Goal: Obtain resource: Obtain resource

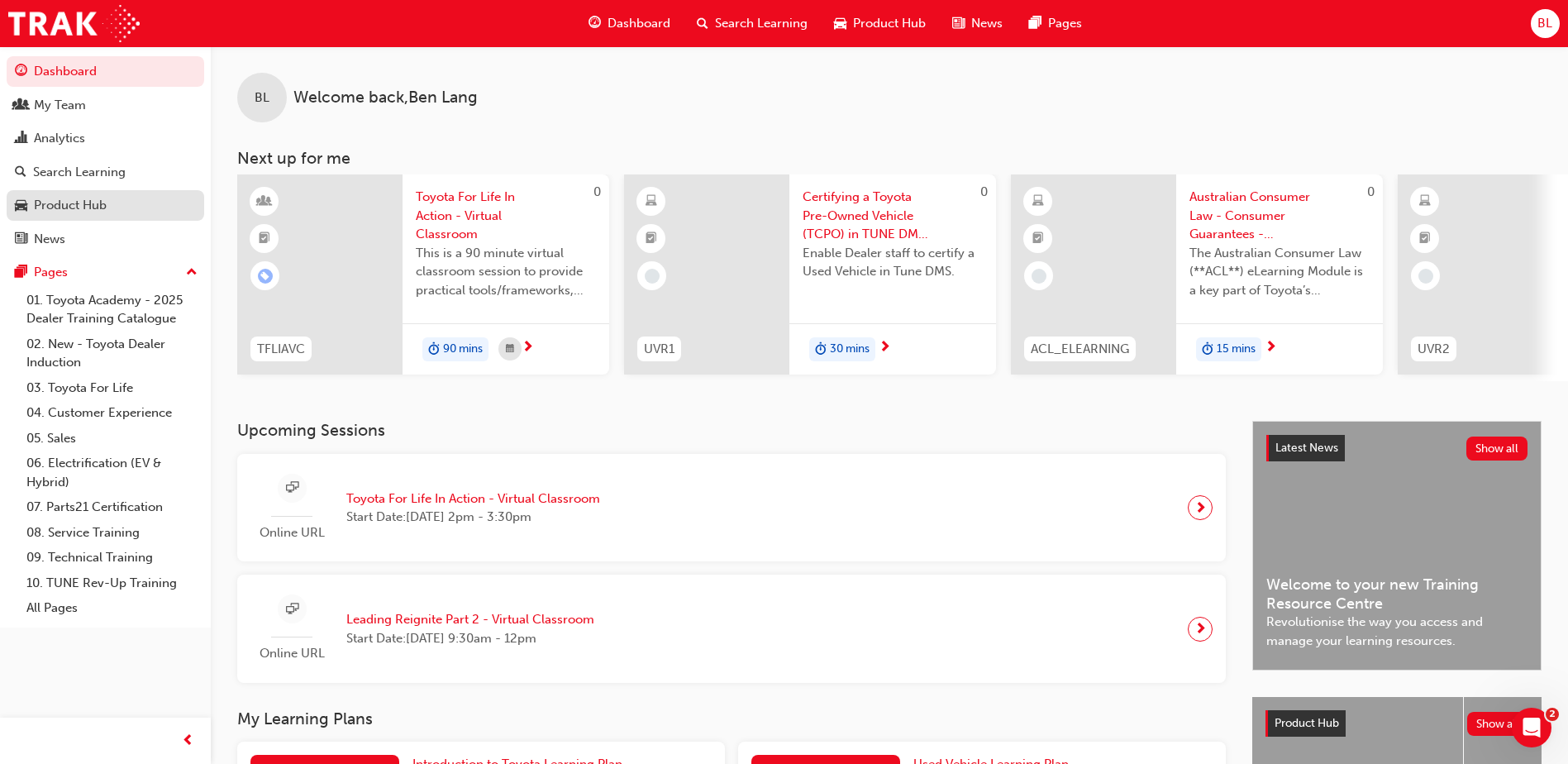
click at [75, 197] on div "Product Hub" at bounding box center [70, 205] width 73 height 19
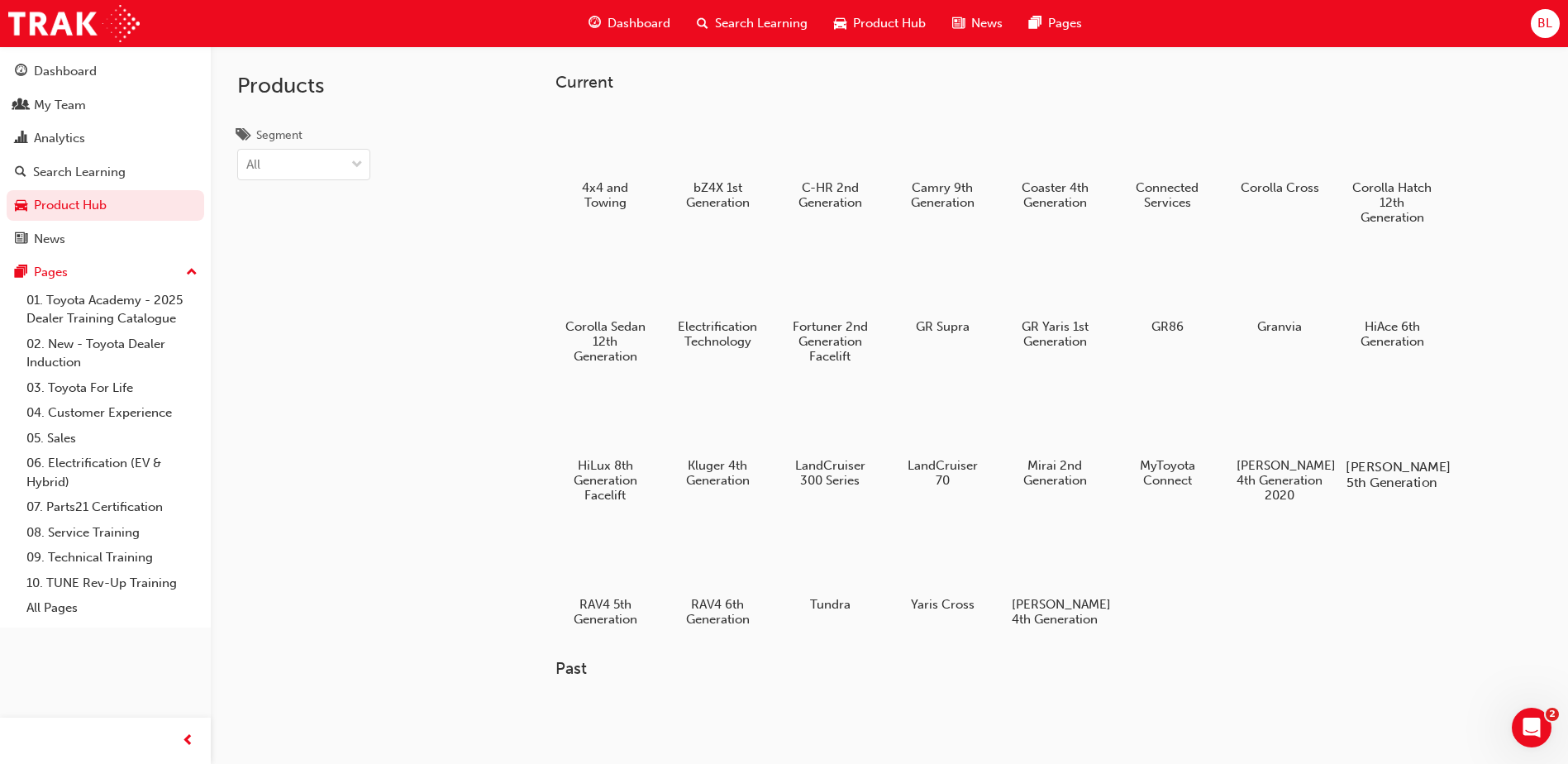
click at [1371, 466] on h5 "[PERSON_NAME] 5th Generation" at bounding box center [1392, 475] width 92 height 32
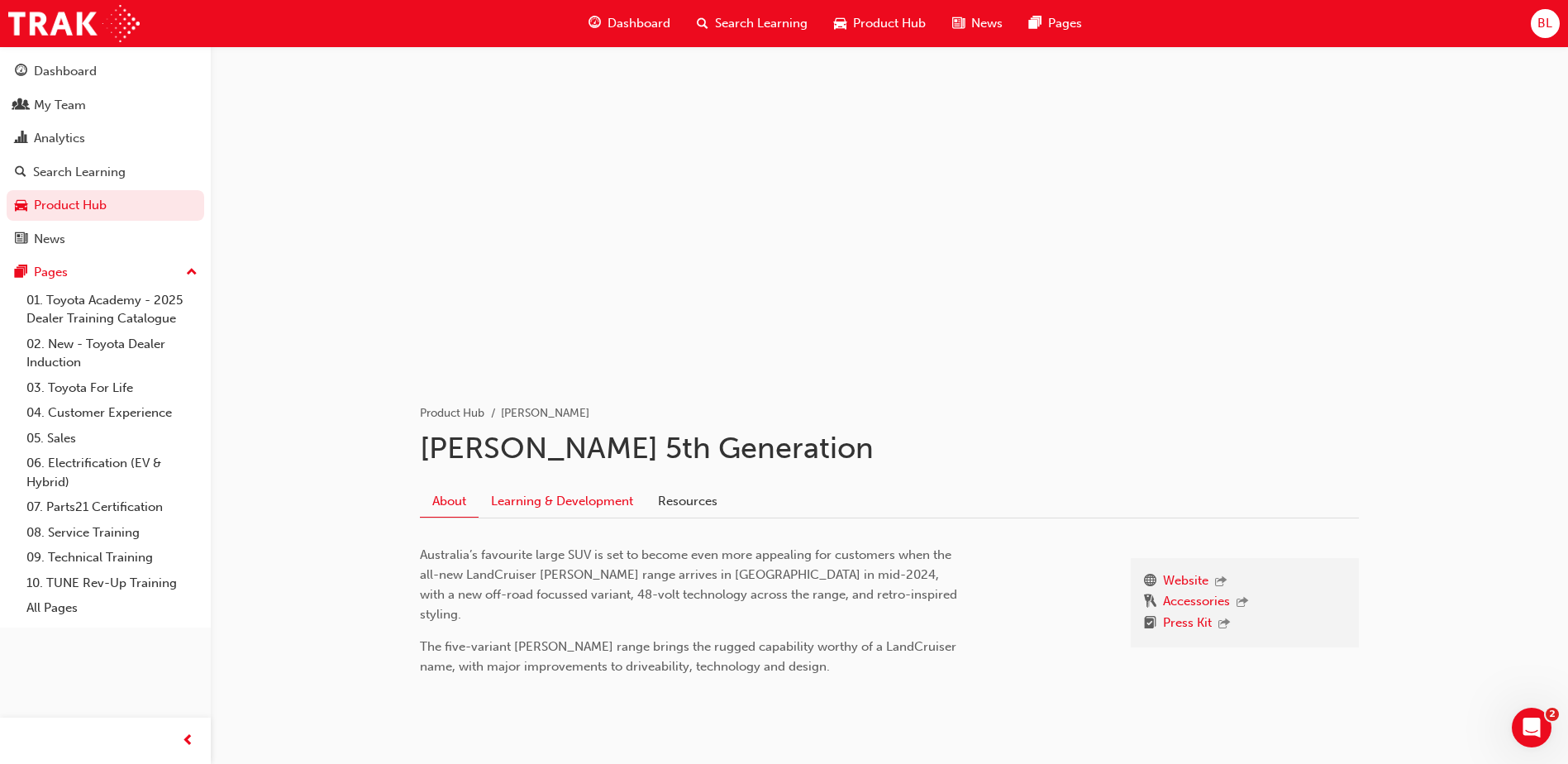
click at [571, 498] on link "Learning & Development" at bounding box center [562, 500] width 167 height 32
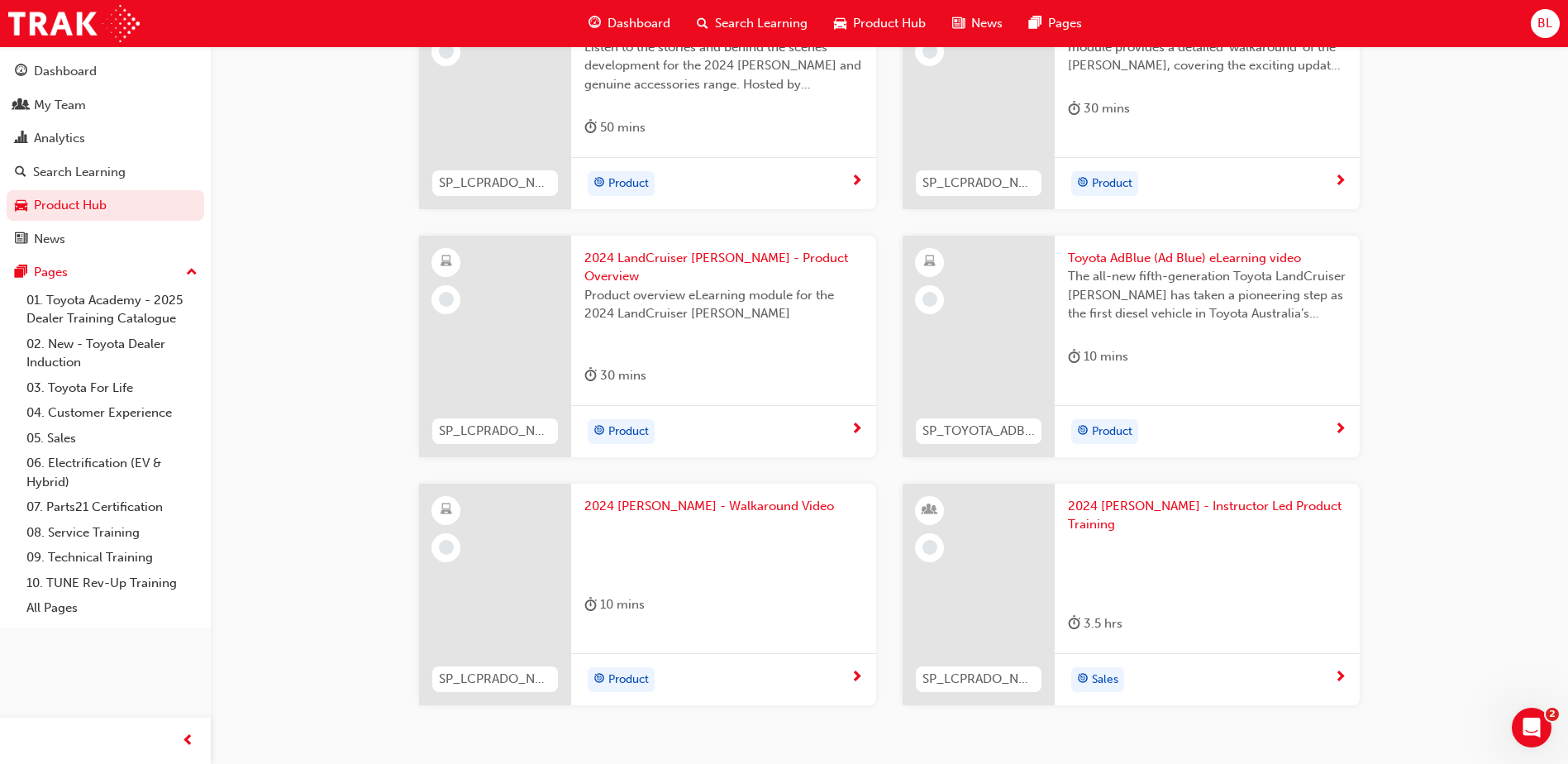
scroll to position [569, 0]
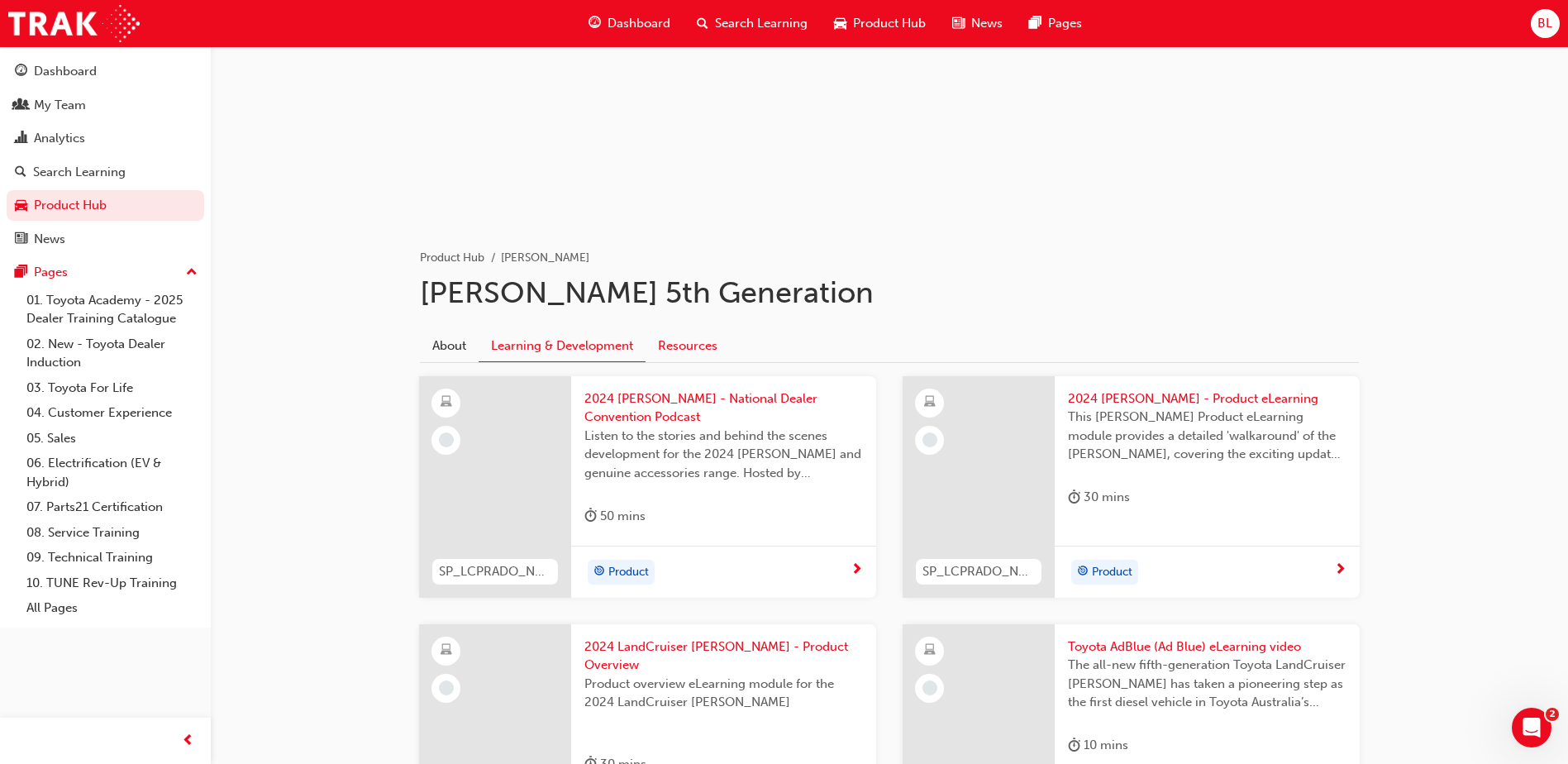
click at [689, 346] on link "Resources" at bounding box center [687, 345] width 84 height 32
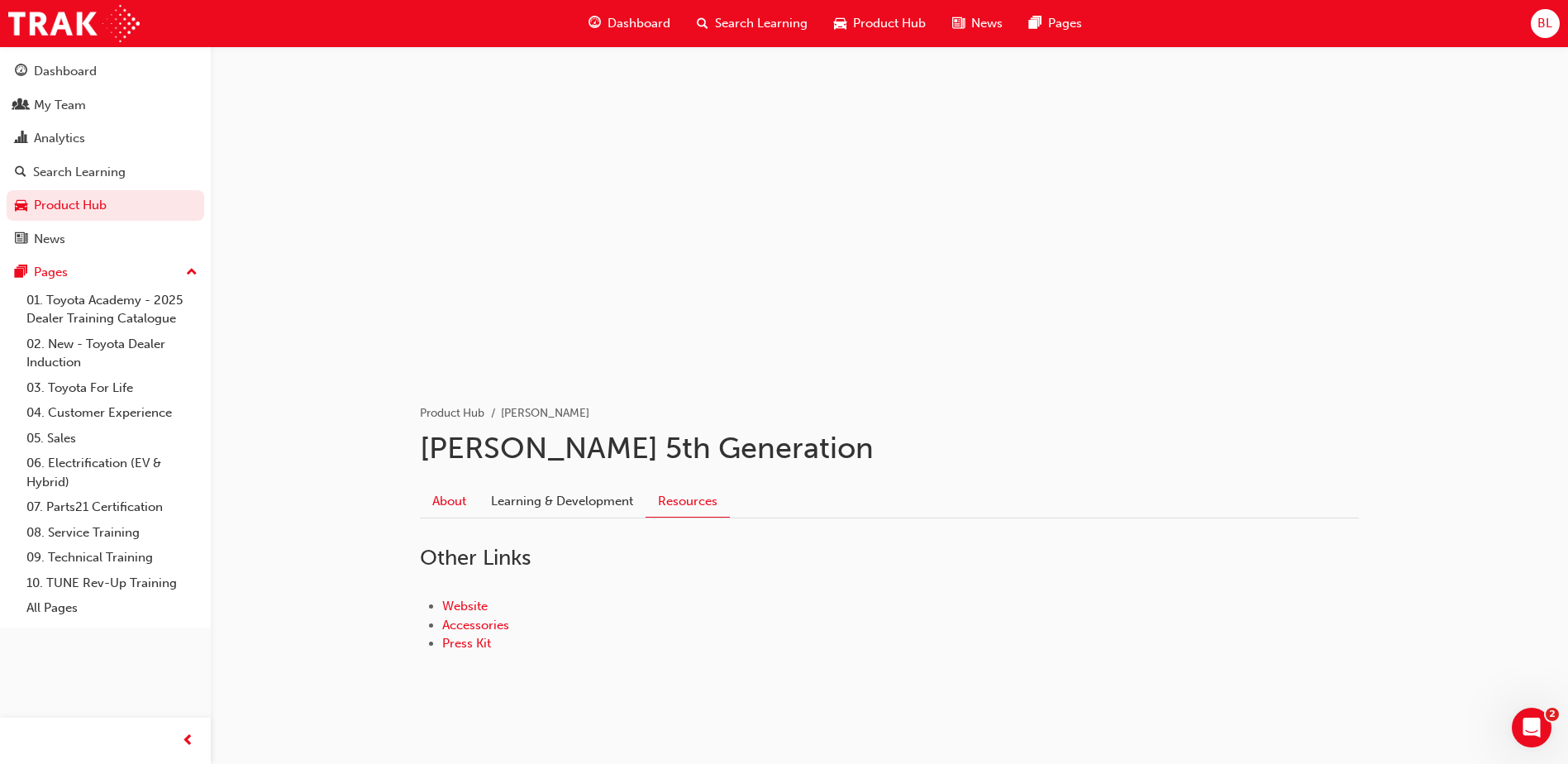
click at [453, 502] on link "About" at bounding box center [449, 500] width 58 height 32
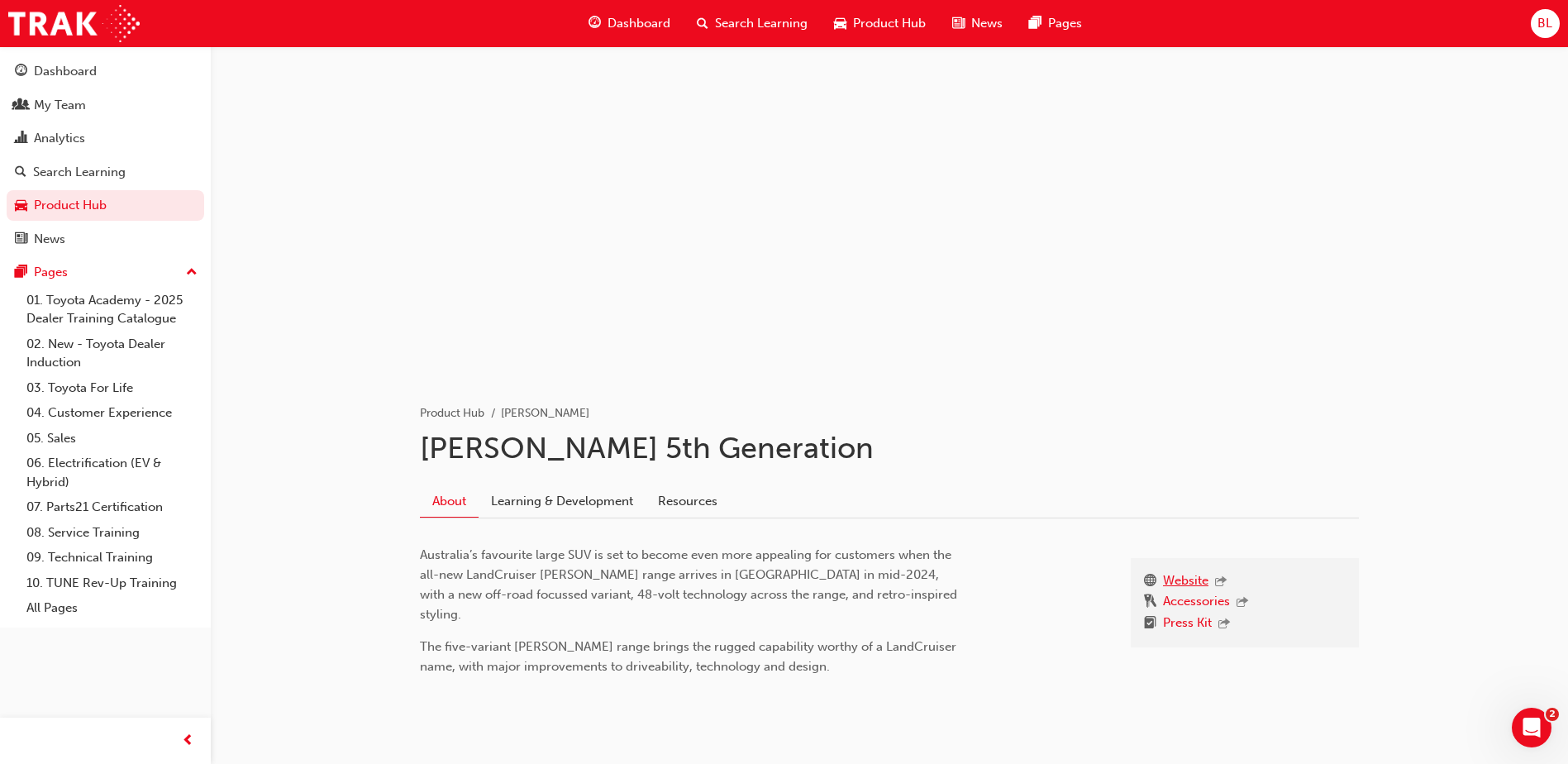
click at [1175, 579] on link "Website" at bounding box center [1185, 581] width 45 height 21
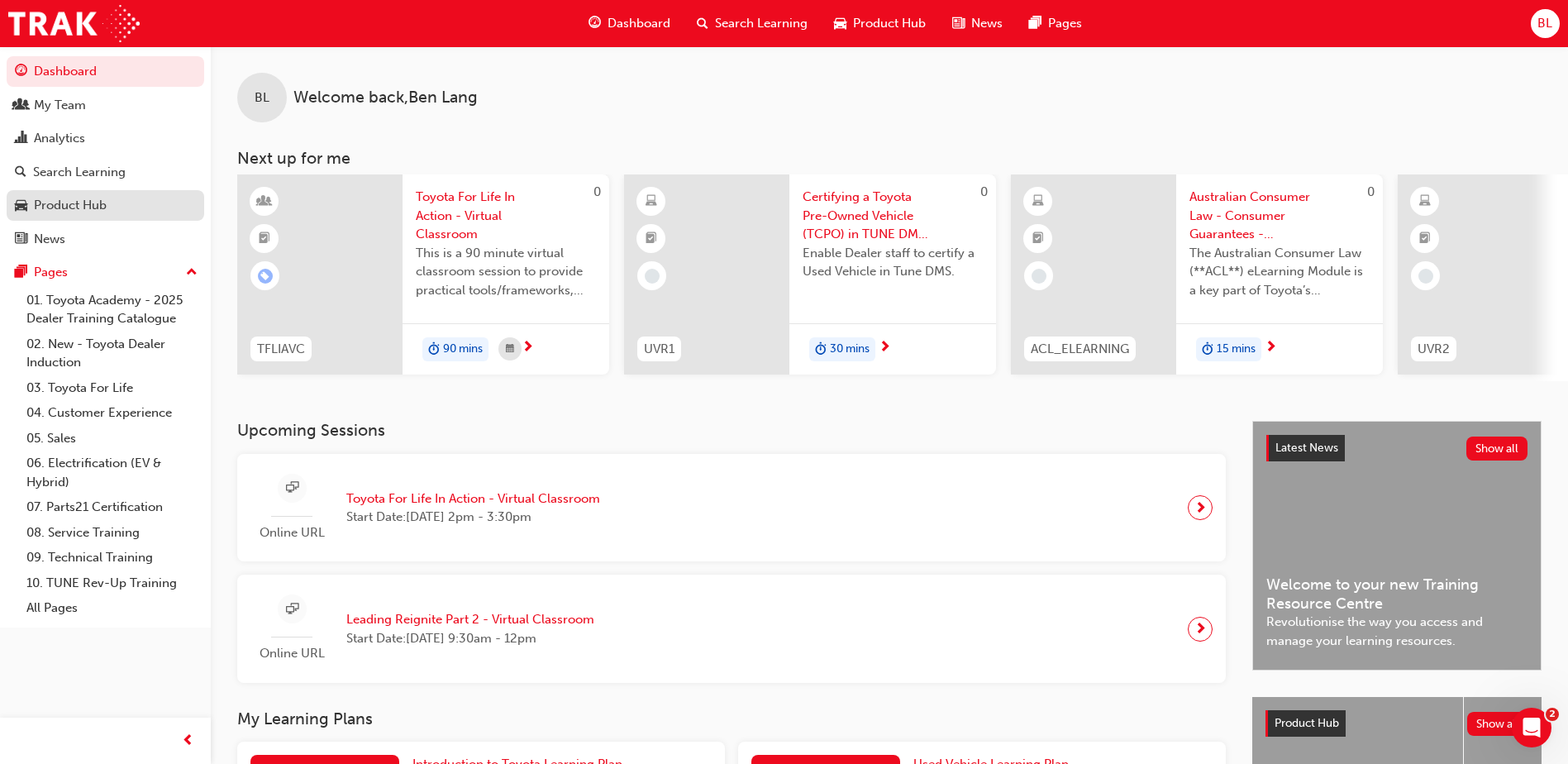
click at [56, 208] on div "Product Hub" at bounding box center [70, 205] width 73 height 19
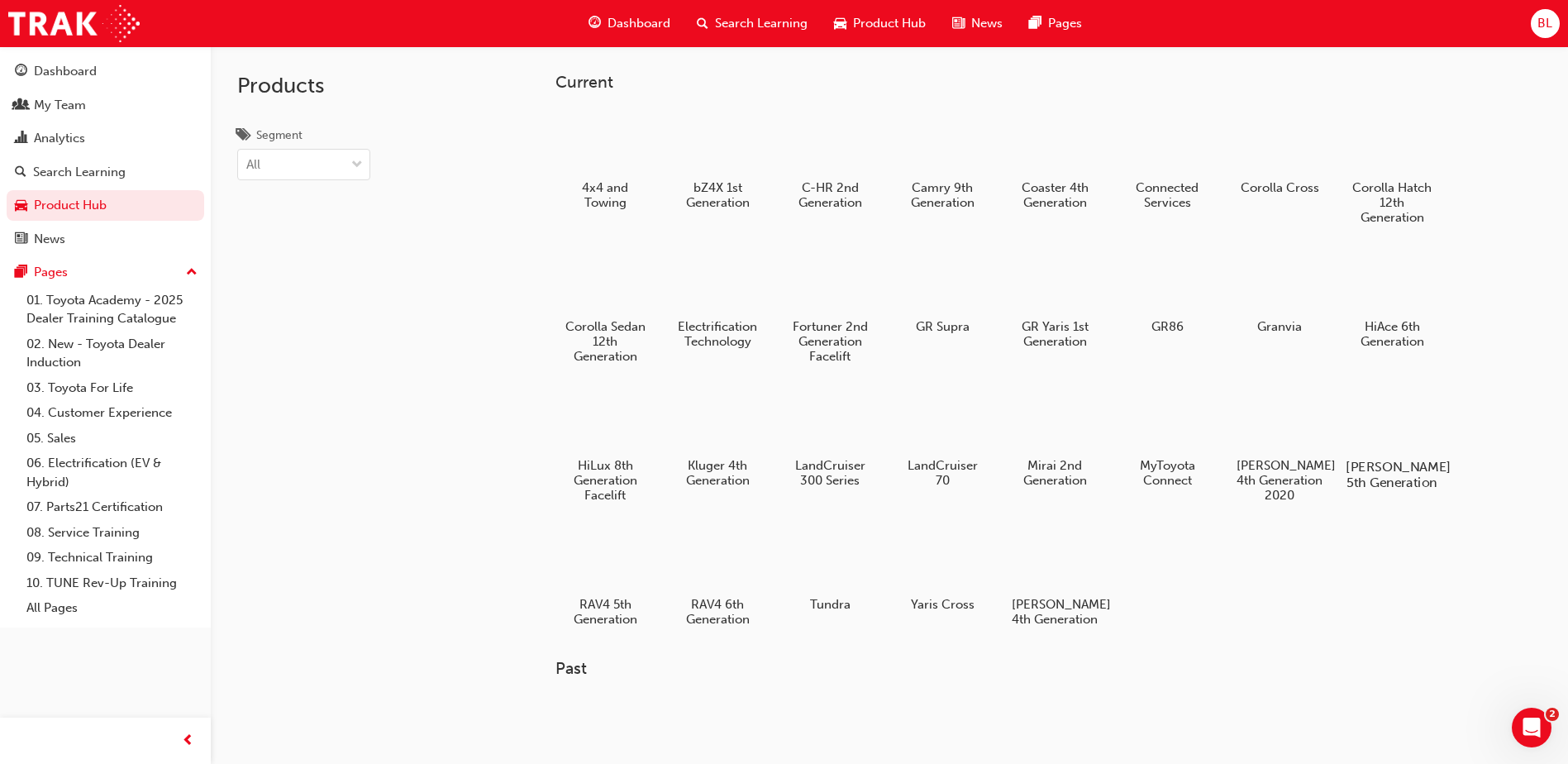
click at [1406, 470] on h5 "[PERSON_NAME] 5th Generation" at bounding box center [1392, 475] width 92 height 32
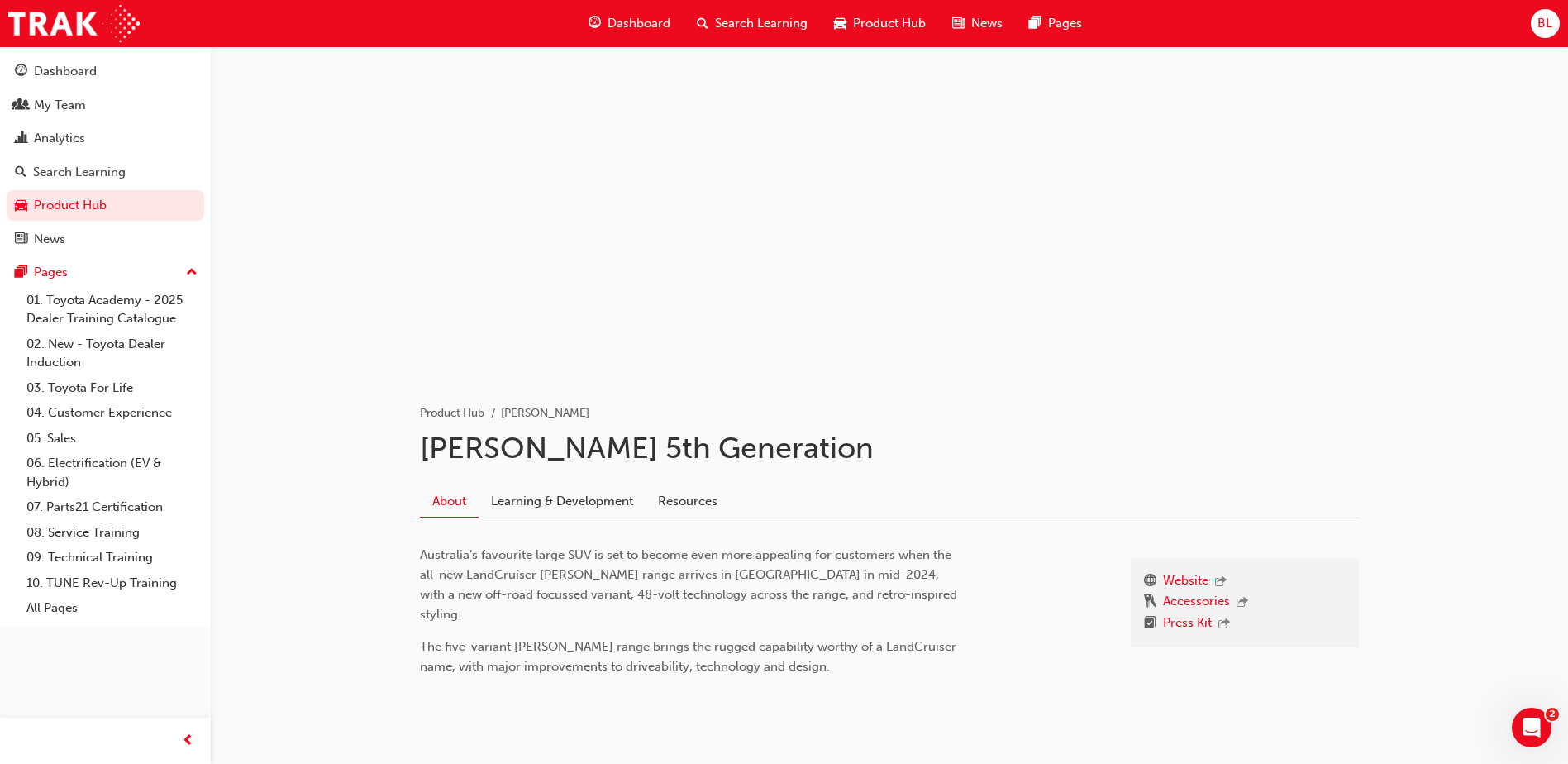
scroll to position [31, 0]
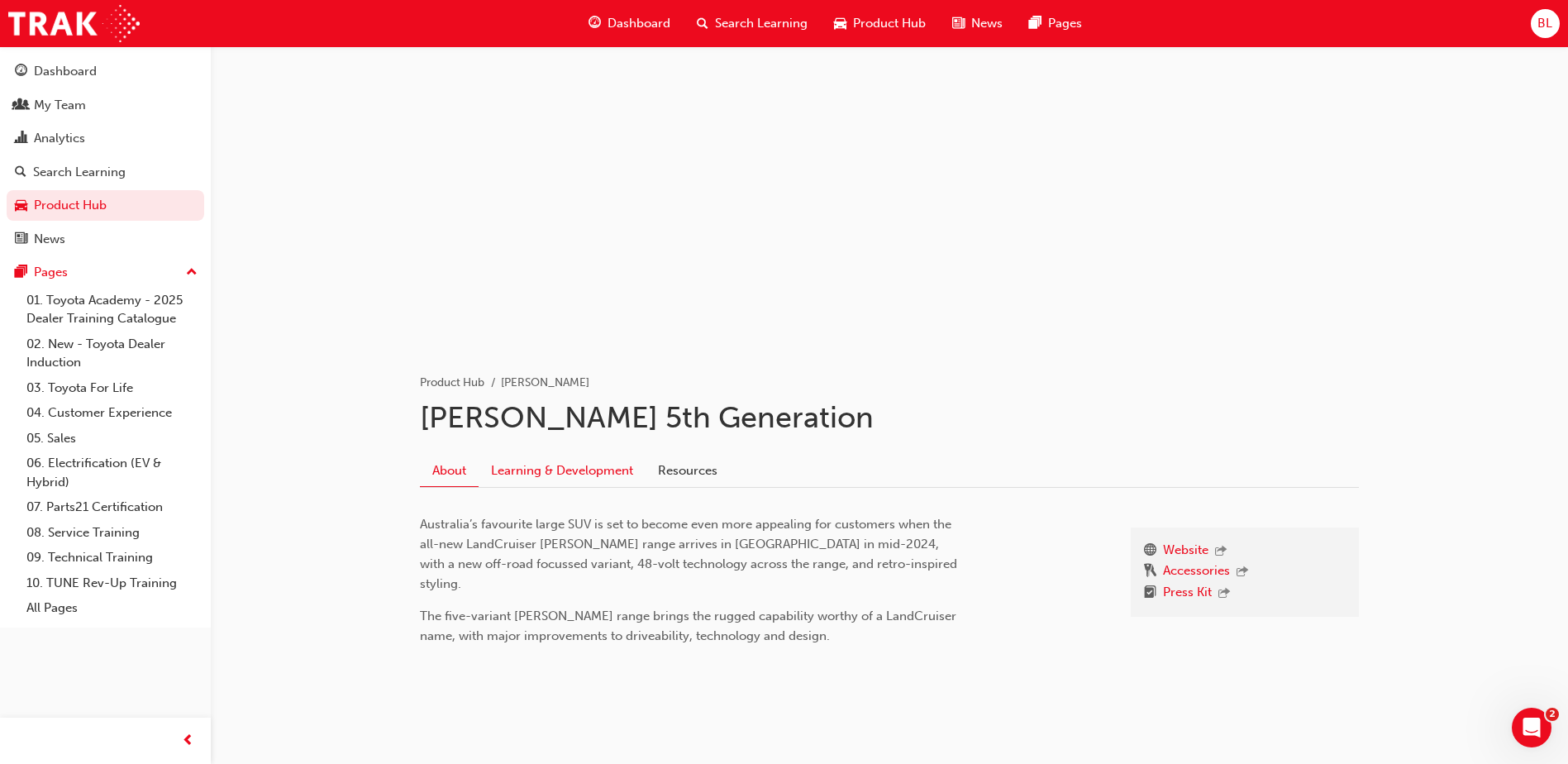
click at [564, 474] on link "Learning & Development" at bounding box center [562, 470] width 167 height 32
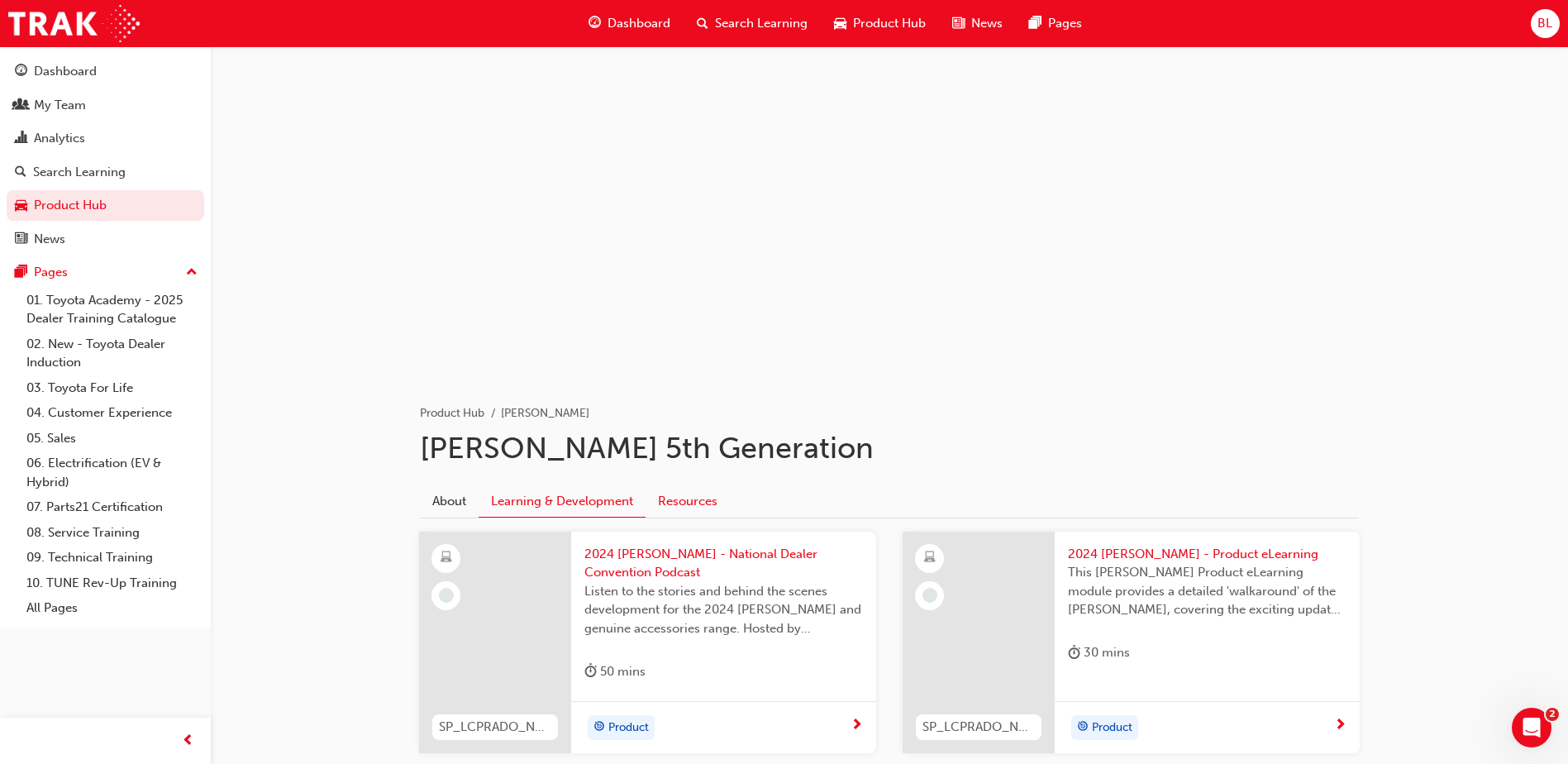
click at [691, 500] on link "Resources" at bounding box center [687, 500] width 84 height 32
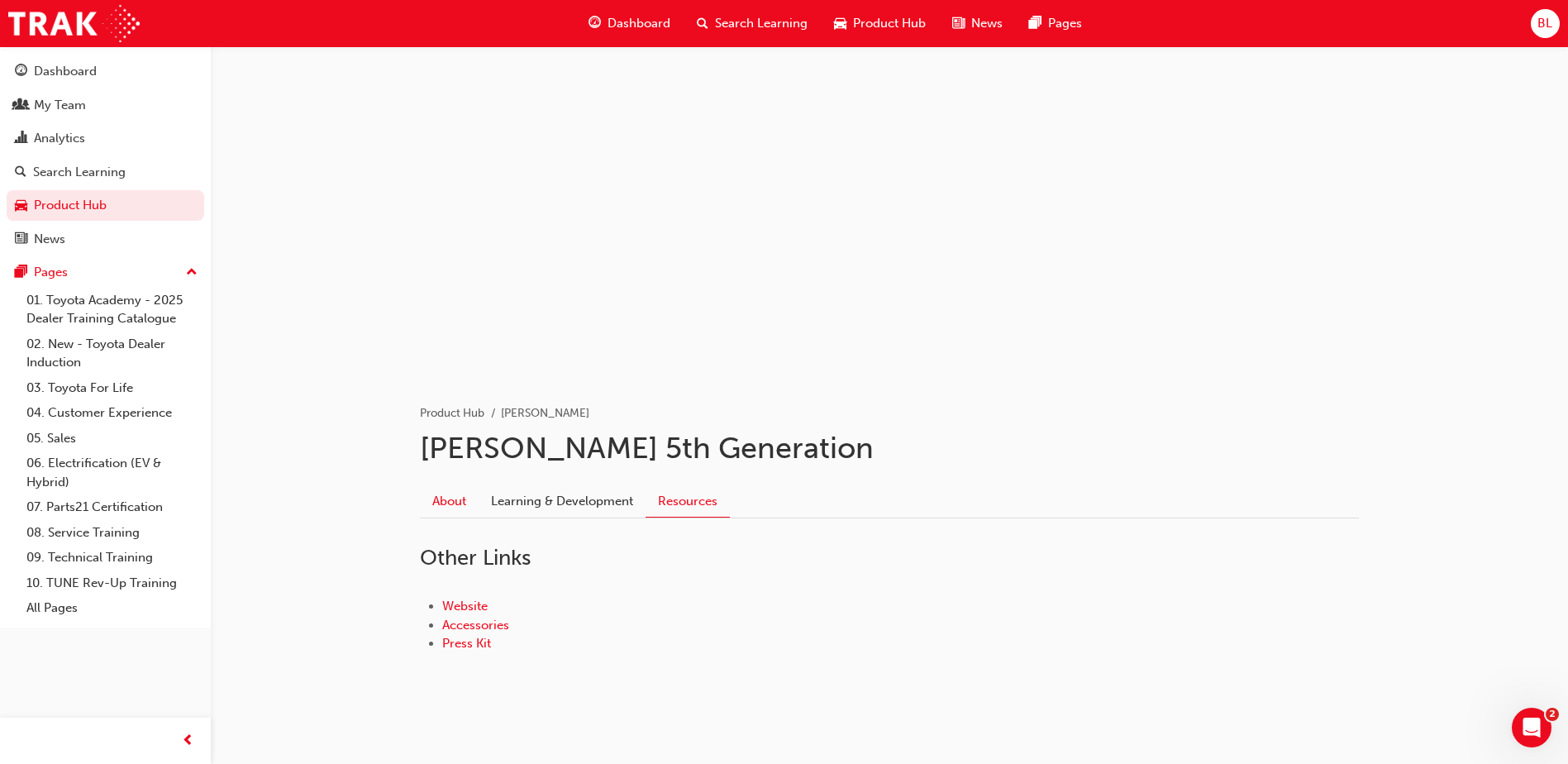
click at [449, 502] on link "About" at bounding box center [449, 500] width 58 height 32
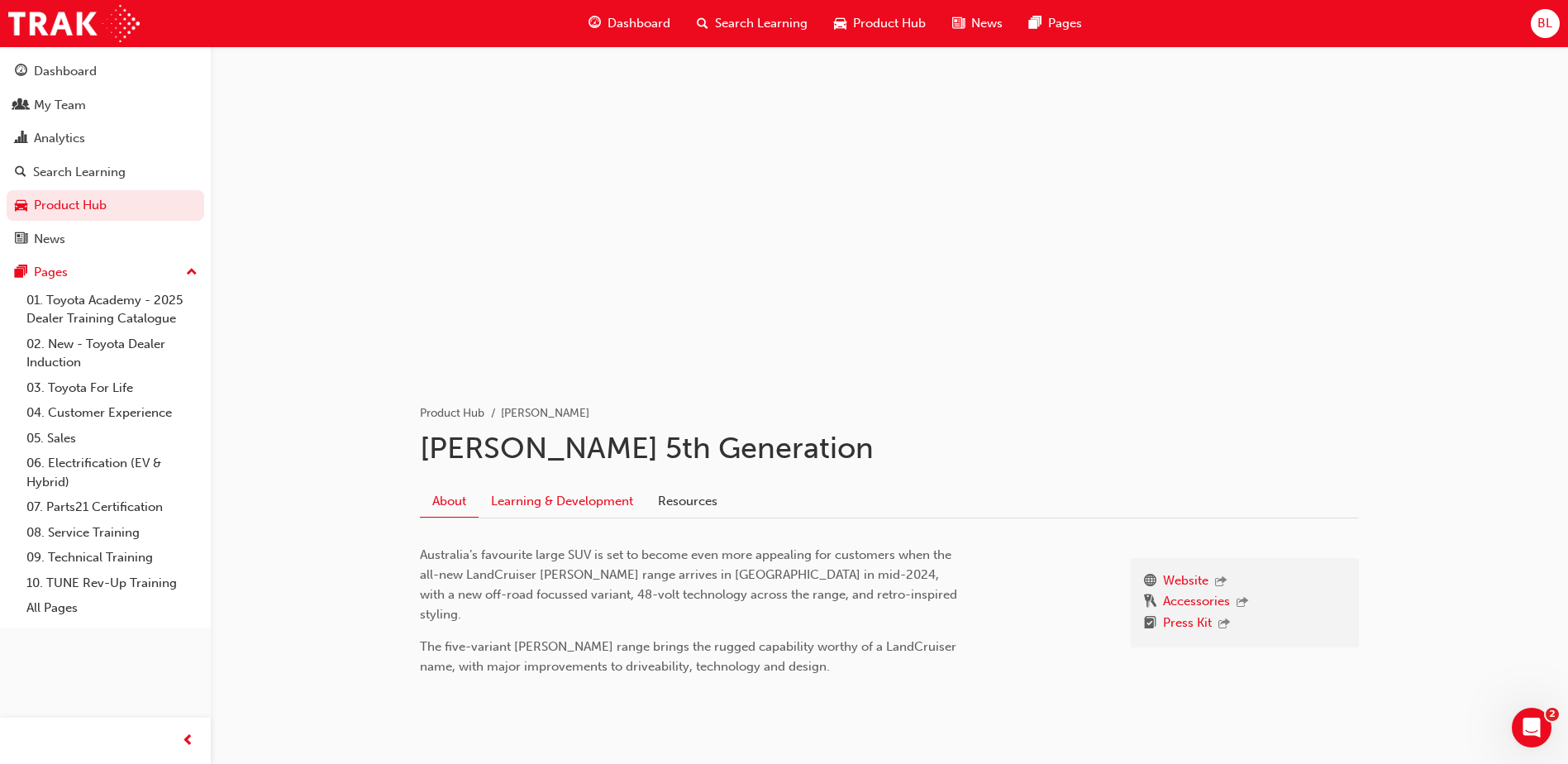
click at [513, 494] on link "Learning & Development" at bounding box center [562, 500] width 167 height 32
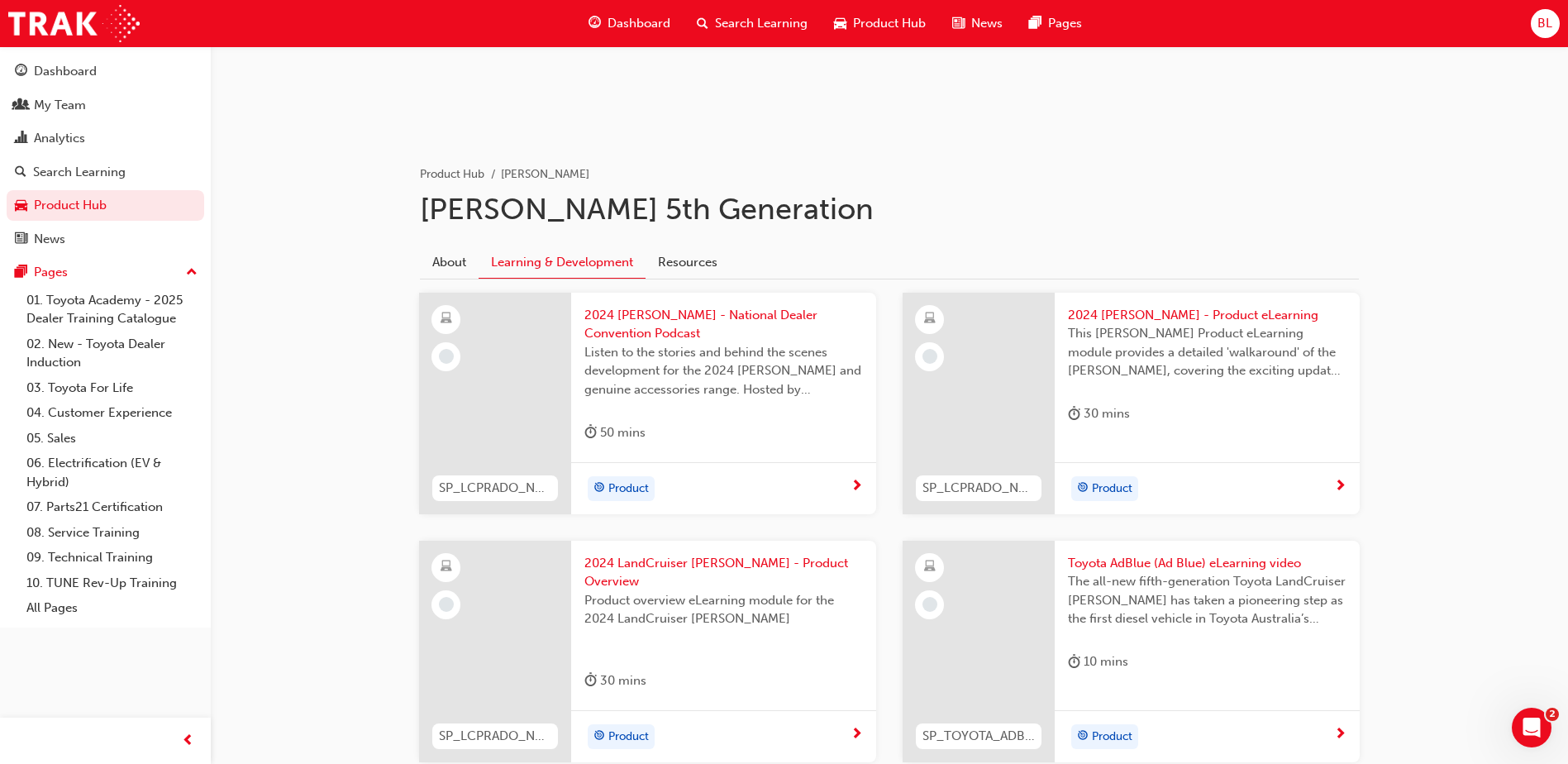
scroll to position [238, 0]
click at [681, 270] on link "Resources" at bounding box center [687, 263] width 84 height 32
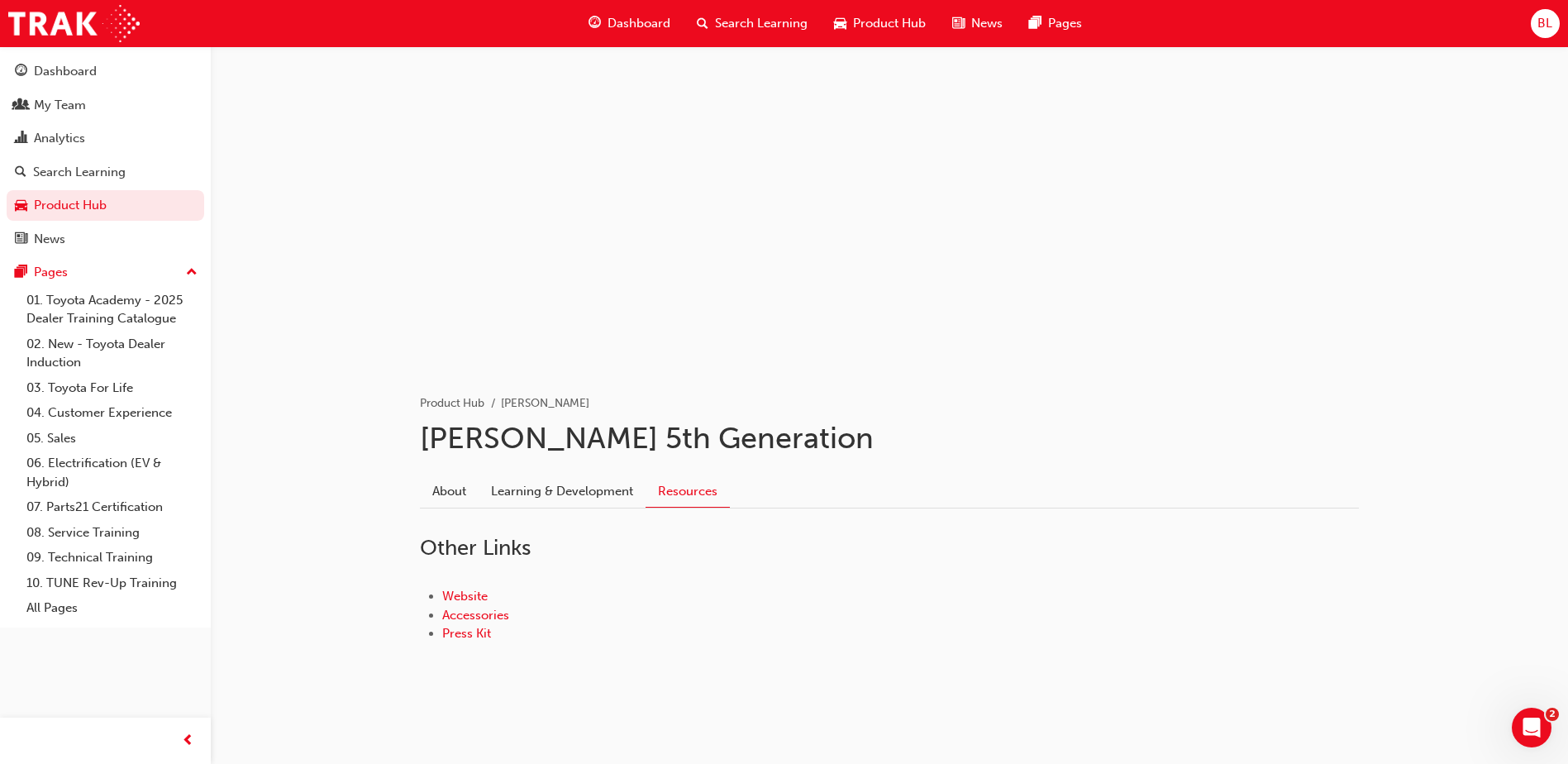
scroll to position [10, 0]
click at [462, 629] on link "Press Kit" at bounding box center [466, 633] width 49 height 15
